Goal: Task Accomplishment & Management: Use online tool/utility

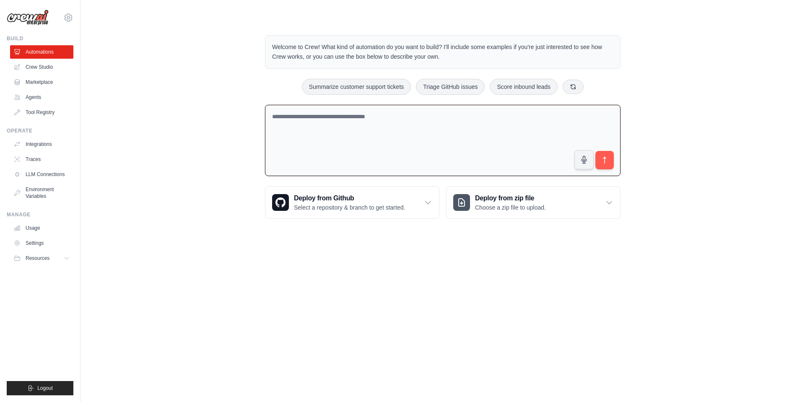
click at [380, 139] on textarea at bounding box center [443, 141] width 356 height 72
click at [328, 117] on textarea at bounding box center [443, 141] width 356 height 72
paste textarea "**********"
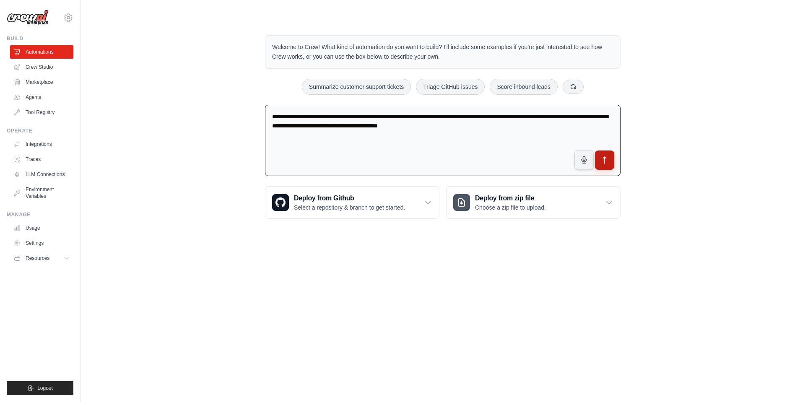
type textarea "**********"
click at [530, 164] on button "submit" at bounding box center [604, 160] width 19 height 19
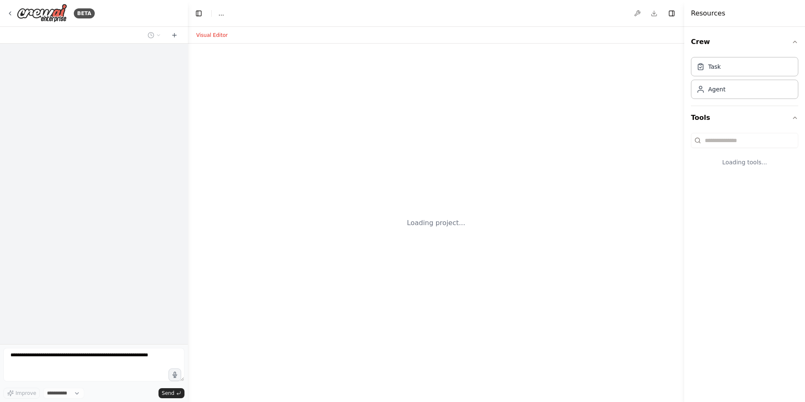
select select "****"
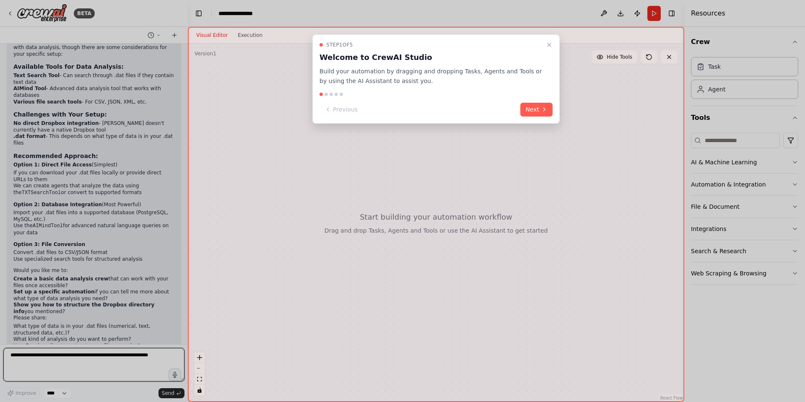
scroll to position [412, 0]
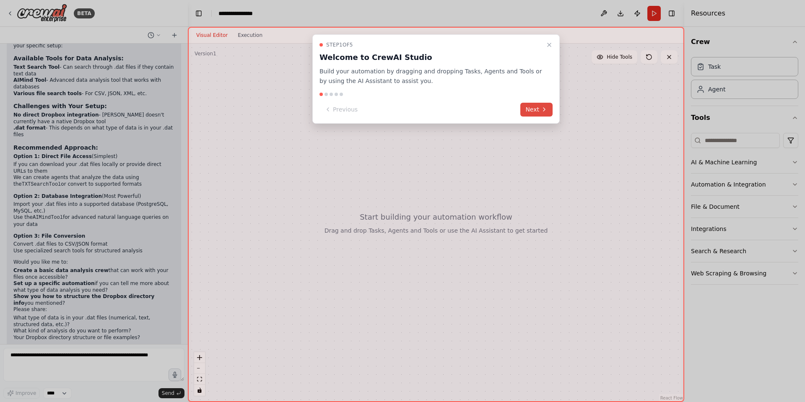
click at [540, 108] on button "Next" at bounding box center [536, 110] width 32 height 14
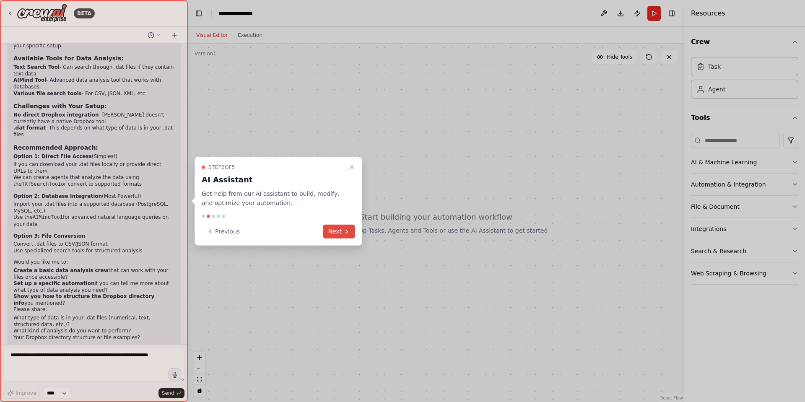
click at [340, 231] on button "Next" at bounding box center [339, 232] width 32 height 14
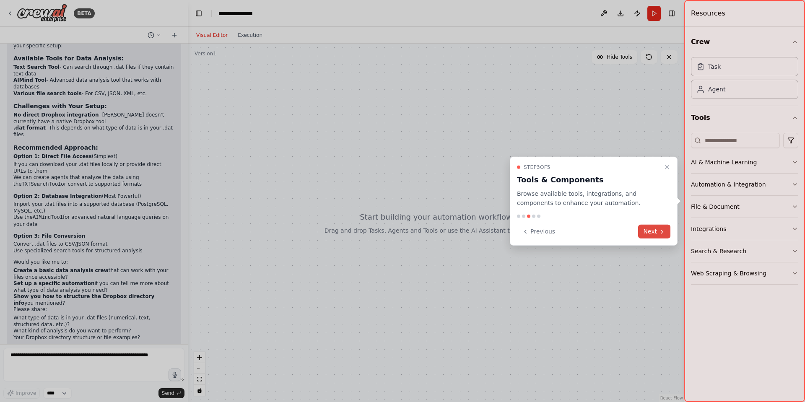
click at [647, 235] on button "Next" at bounding box center [654, 232] width 32 height 14
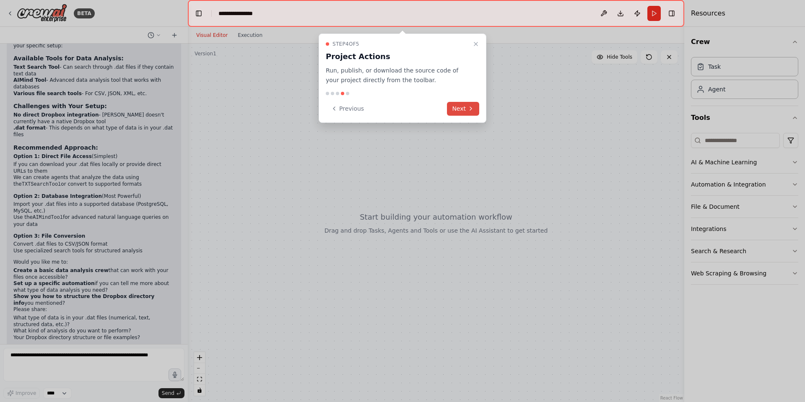
click at [469, 107] on icon at bounding box center [470, 108] width 7 height 7
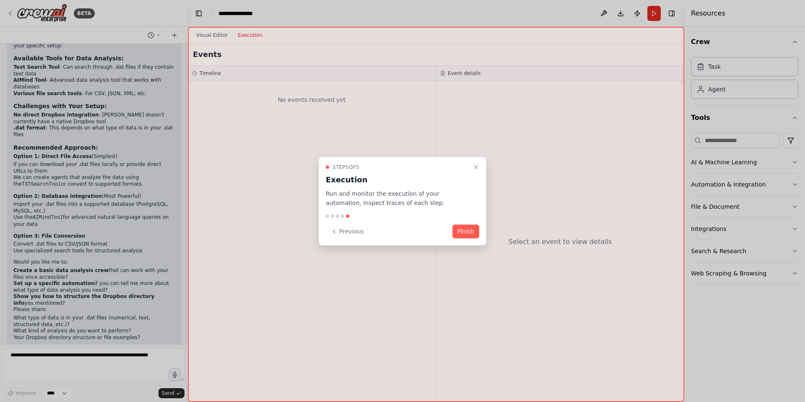
click at [461, 231] on button "Finish" at bounding box center [465, 232] width 27 height 14
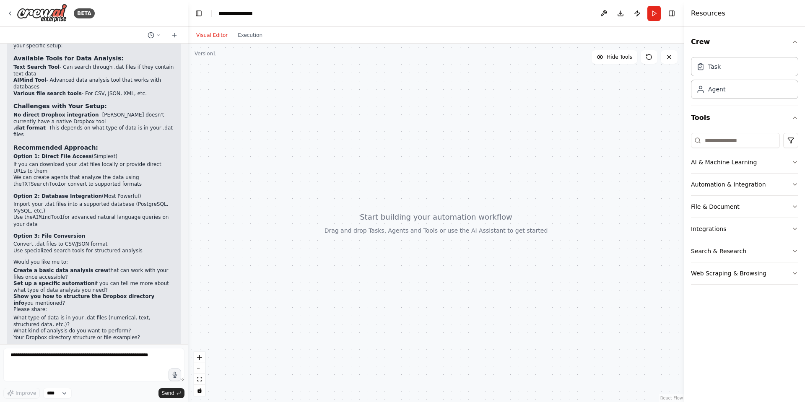
drag, startPoint x: 795, startPoint y: 160, endPoint x: 802, endPoint y: 162, distance: 7.3
click at [795, 161] on icon "button" at bounding box center [794, 162] width 7 height 7
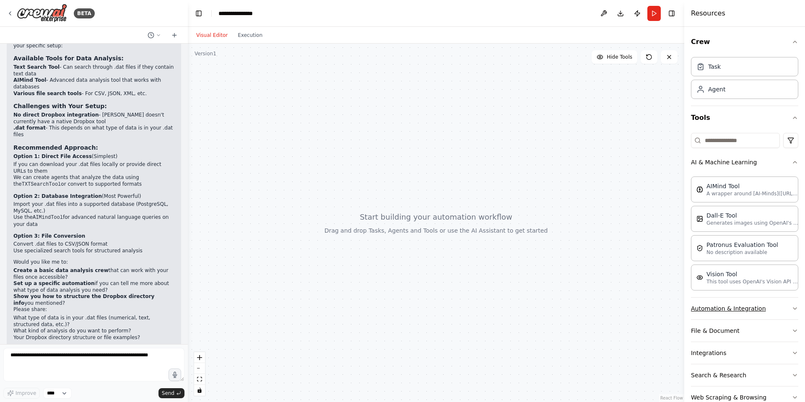
click at [791, 307] on icon "button" at bounding box center [794, 308] width 7 height 7
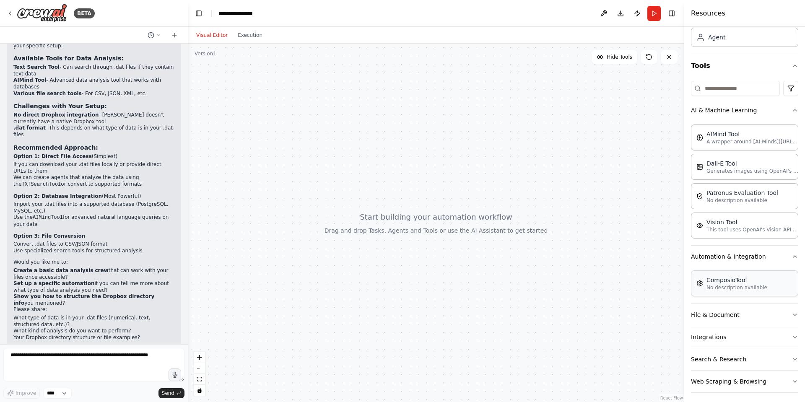
scroll to position [56, 0]
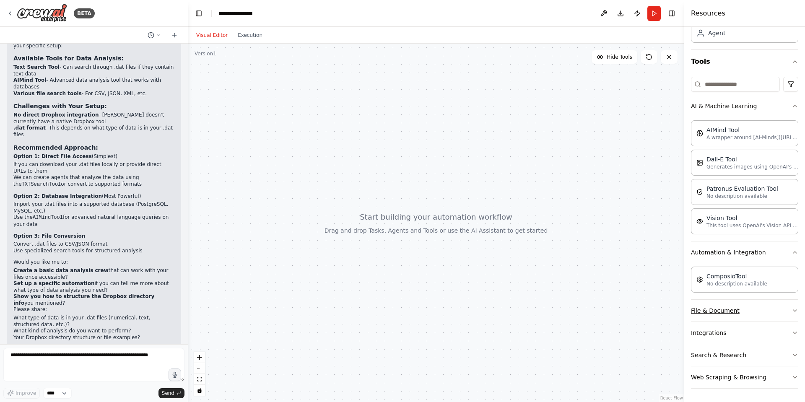
click at [781, 309] on button "File & Document" at bounding box center [744, 311] width 107 height 22
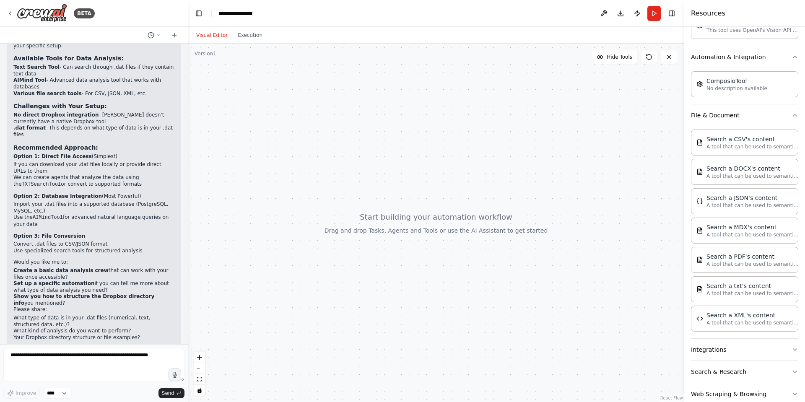
scroll to position [268, 0]
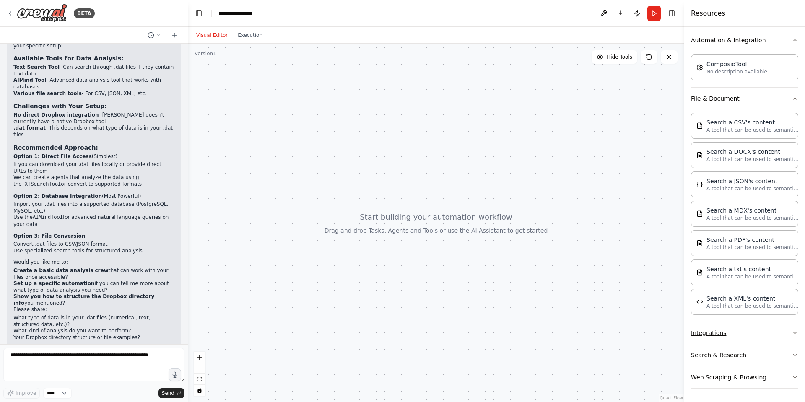
click at [763, 335] on button "Integrations" at bounding box center [744, 333] width 107 height 22
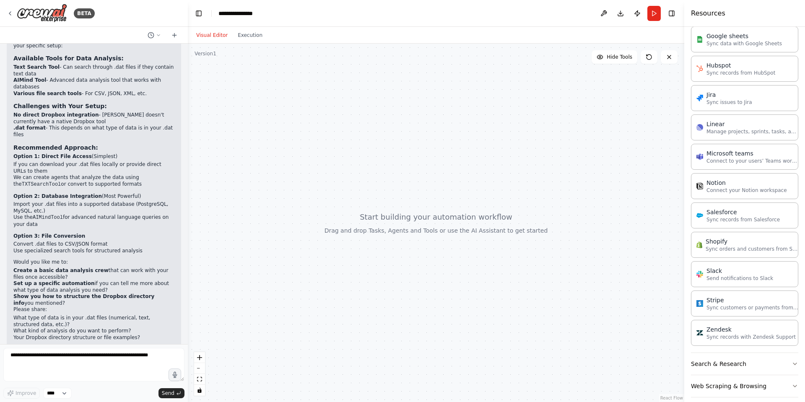
scroll to position [833, 0]
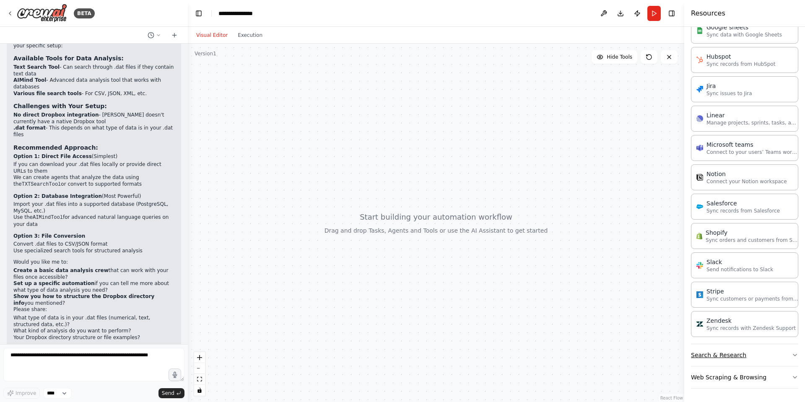
click at [750, 358] on button "Search & Research" at bounding box center [744, 355] width 107 height 22
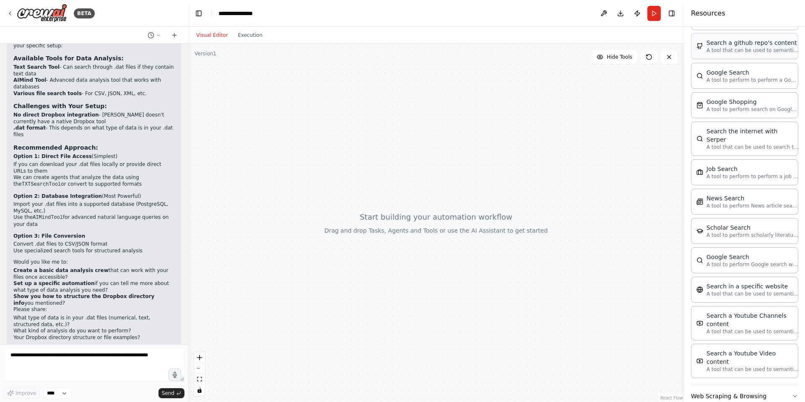
scroll to position [1259, 0]
click at [773, 383] on button "Web Scraping & Browsing" at bounding box center [744, 394] width 107 height 22
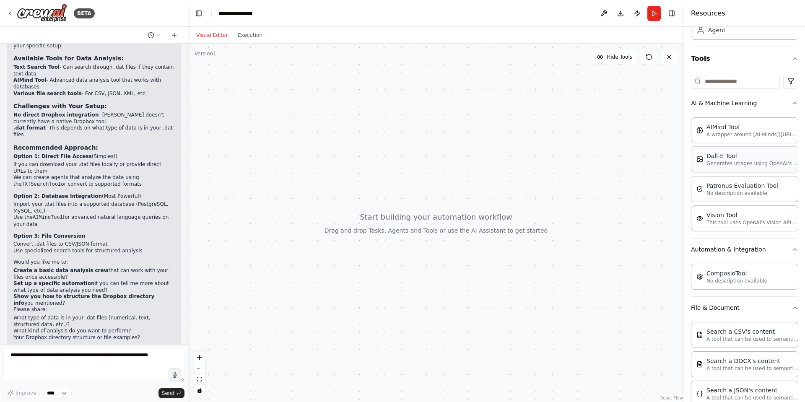
scroll to position [0, 0]
